Goal: Information Seeking & Learning: Learn about a topic

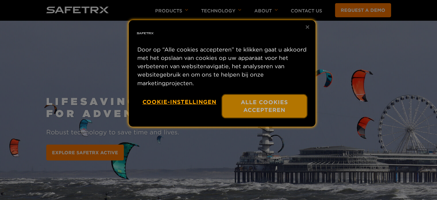
click at [284, 111] on button "Alle cookies accepteren" at bounding box center [264, 106] width 85 height 23
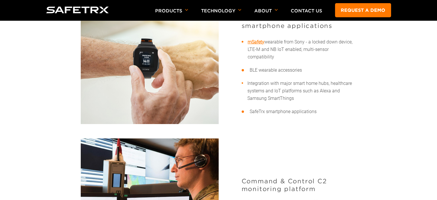
scroll to position [368, 0]
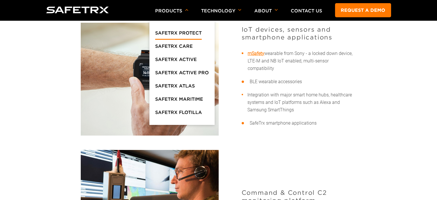
click at [181, 35] on link "SafeTrx Protect" at bounding box center [178, 34] width 47 height 10
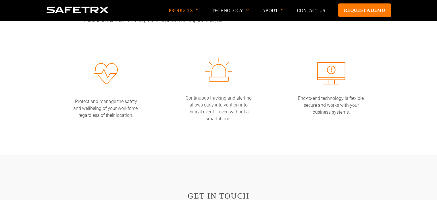
scroll to position [1092, 0]
